Goal: Task Accomplishment & Management: Complete application form

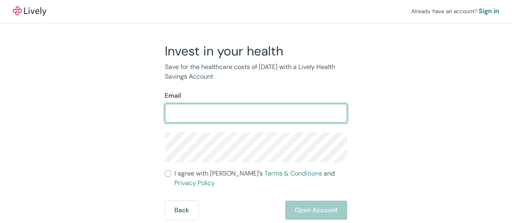
click at [203, 116] on input "Email" at bounding box center [256, 114] width 182 height 16
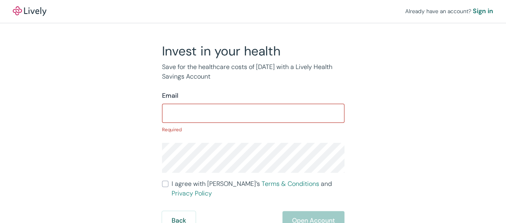
type input "[EMAIL_ADDRESS][DOMAIN_NAME]"
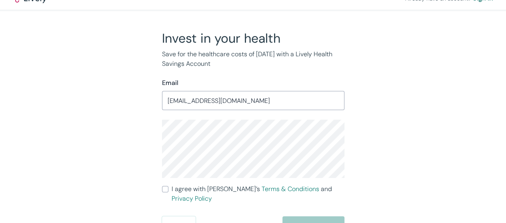
scroll to position [20, 0]
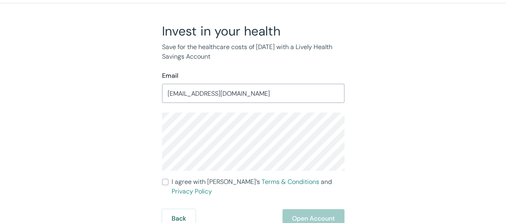
click at [167, 186] on input "I agree with Lively’s Terms & Conditions and Privacy Policy" at bounding box center [165, 182] width 6 height 6
checkbox input "true"
click at [322, 209] on button "Open Account" at bounding box center [313, 218] width 62 height 19
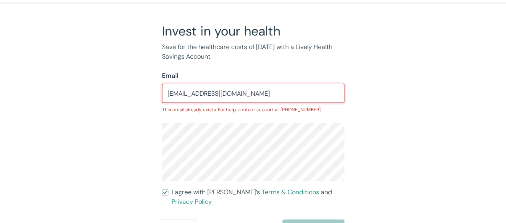
click at [229, 100] on input "[EMAIL_ADDRESS][DOMAIN_NAME]" at bounding box center [253, 94] width 182 height 16
drag, startPoint x: 229, startPoint y: 96, endPoint x: 221, endPoint y: 97, distance: 8.0
click at [221, 97] on input "[EMAIL_ADDRESS][DOMAIN_NAME]" at bounding box center [253, 94] width 182 height 16
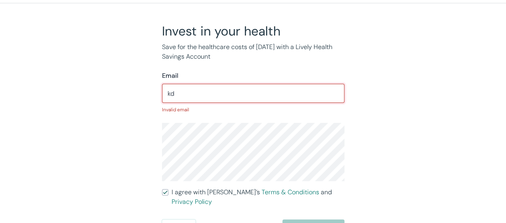
type input "k"
type input "[EMAIL_ADDRESS][DOMAIN_NAME]"
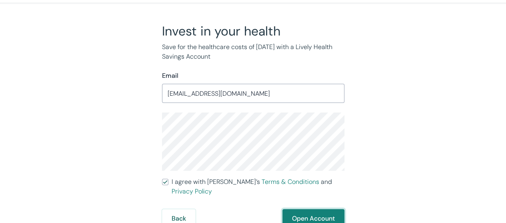
click at [316, 209] on button "Open Account" at bounding box center [313, 218] width 62 height 19
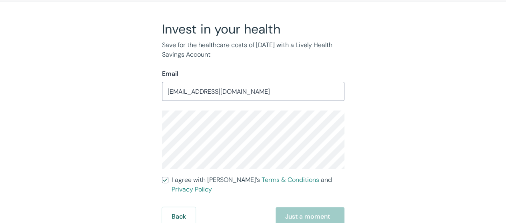
scroll to position [22, 0]
click at [182, 213] on button "Back" at bounding box center [179, 216] width 34 height 19
